Goal: Transaction & Acquisition: Subscribe to service/newsletter

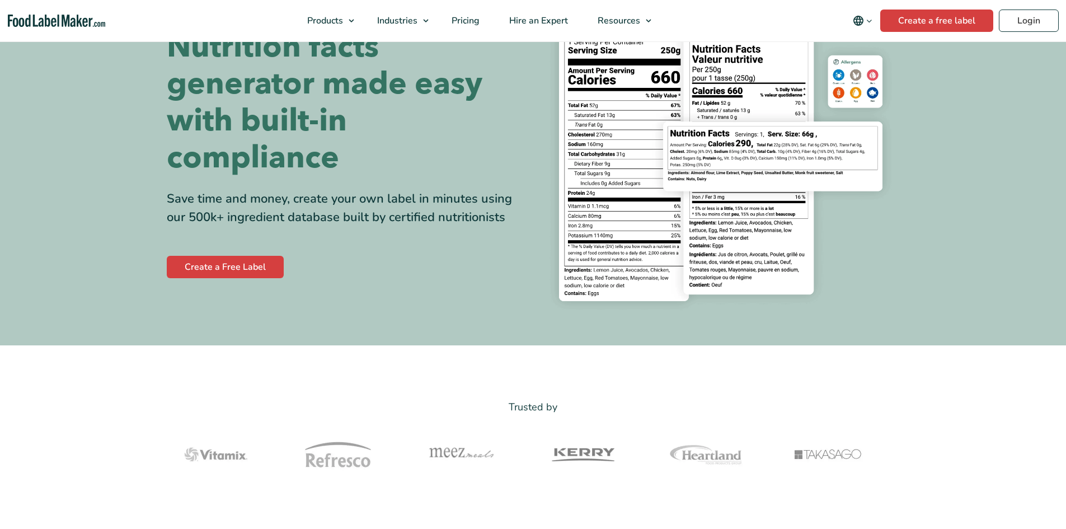
scroll to position [56, 0]
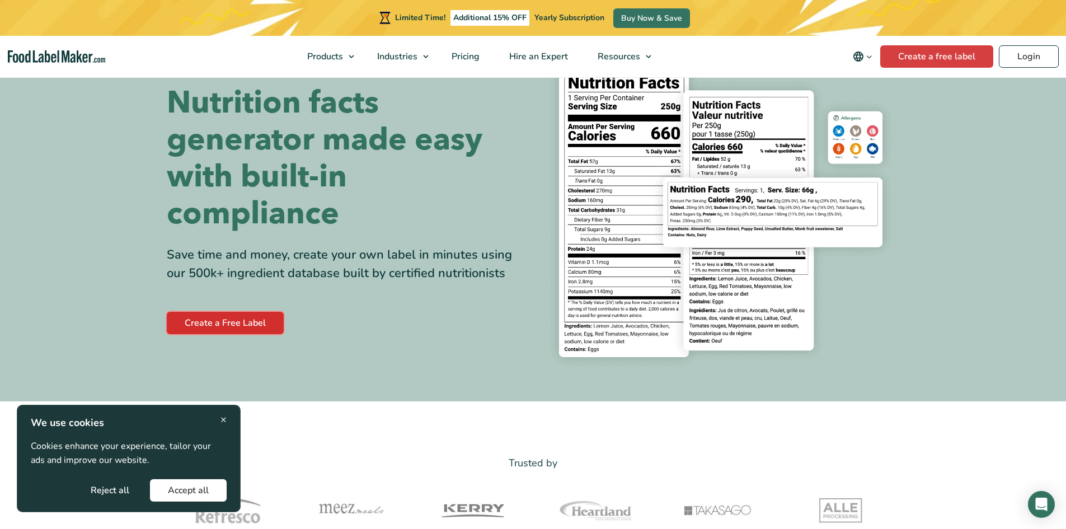
click at [257, 325] on link "Create a Free Label" at bounding box center [225, 323] width 117 height 22
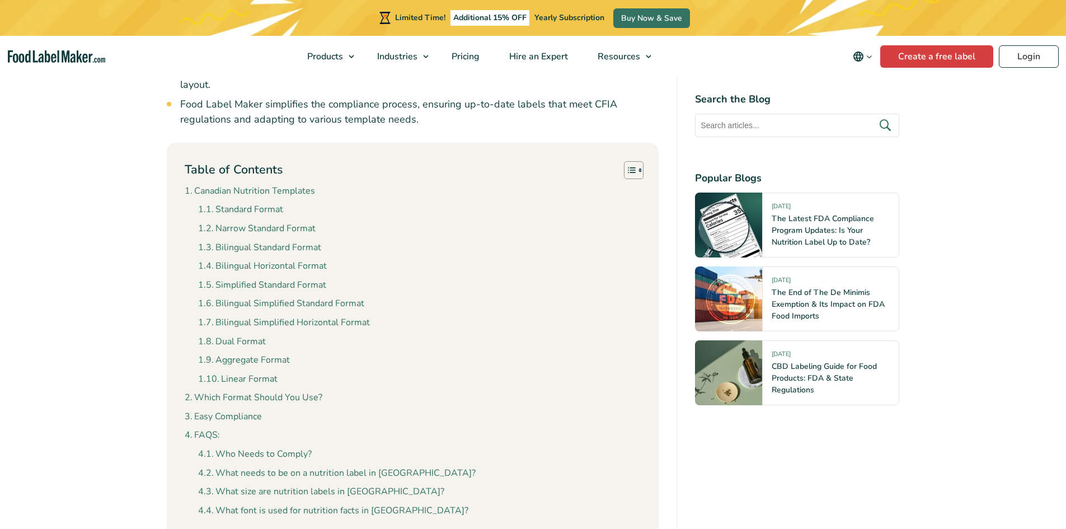
scroll to position [1231, 0]
